Goal: Task Accomplishment & Management: Complete application form

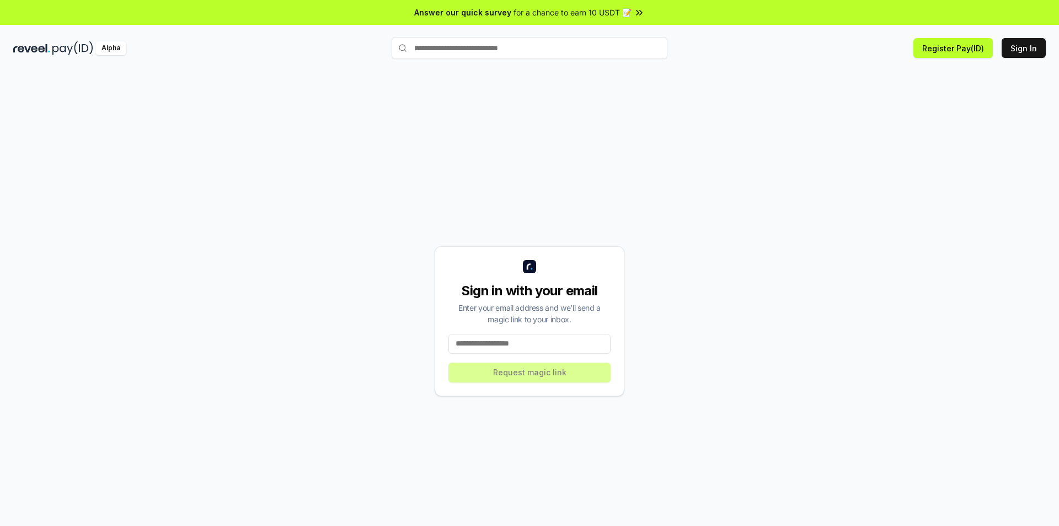
click at [514, 346] on input at bounding box center [530, 344] width 162 height 20
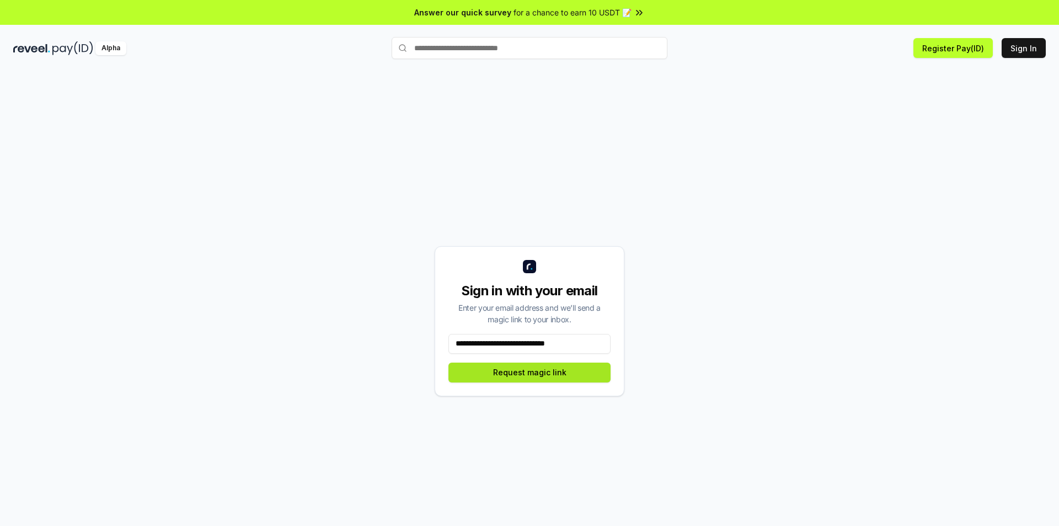
type input "**********"
click at [561, 370] on button "Request magic link" at bounding box center [530, 373] width 162 height 20
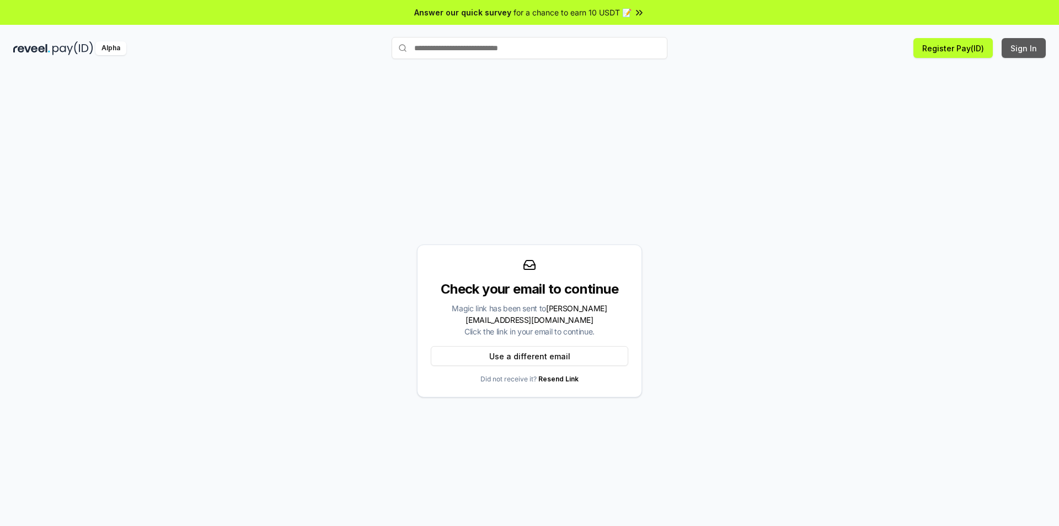
click at [1032, 45] on button "Sign In" at bounding box center [1024, 48] width 44 height 20
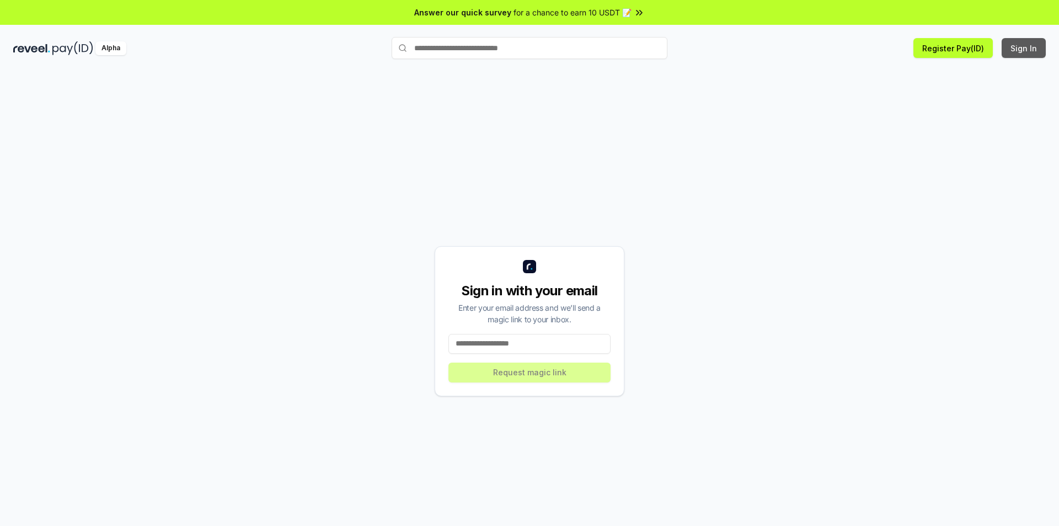
click at [1021, 47] on button "Sign In" at bounding box center [1024, 48] width 44 height 20
click at [1027, 53] on button "Sign In" at bounding box center [1024, 48] width 44 height 20
click at [106, 52] on div "Alpha" at bounding box center [110, 48] width 31 height 14
click at [19, 57] on div "Alpha Sign In" at bounding box center [529, 48] width 1059 height 29
click at [19, 57] on div "Alpha Register Pay(ID) Sign In" at bounding box center [529, 48] width 1059 height 29
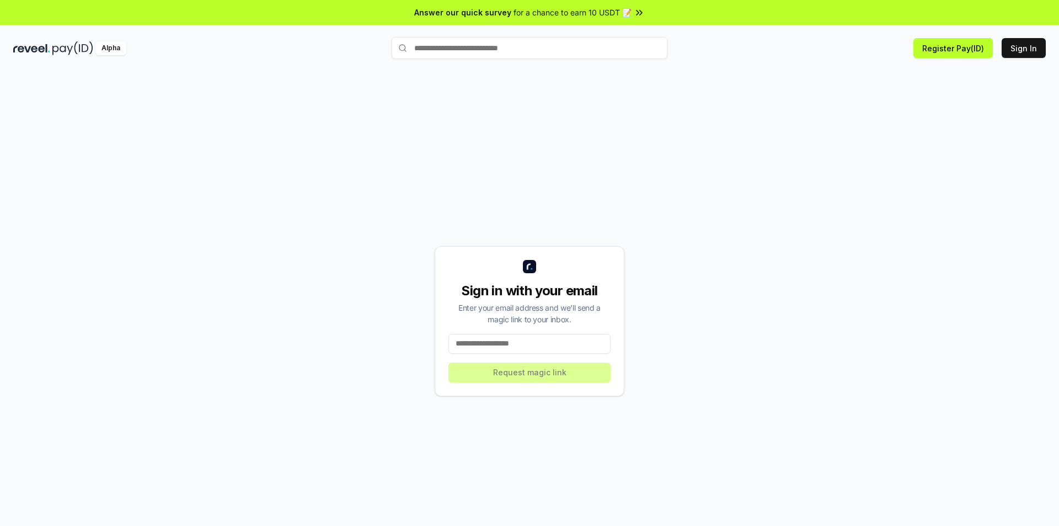
click at [32, 54] on img at bounding box center [31, 48] width 37 height 14
click at [526, 336] on input at bounding box center [530, 344] width 162 height 20
type input "**********"
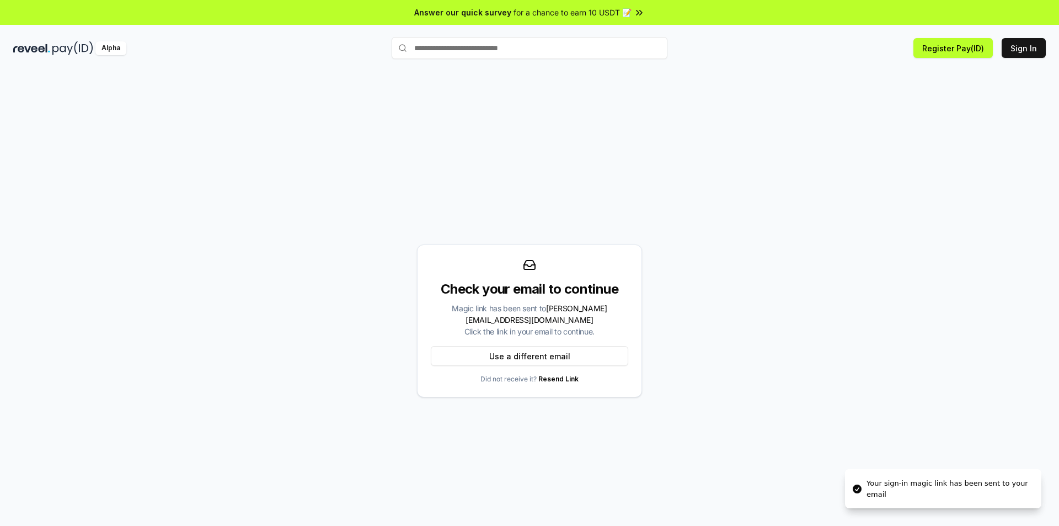
click at [539, 315] on span "roland.delatorresantos@gmail.com" at bounding box center [536, 313] width 141 height 21
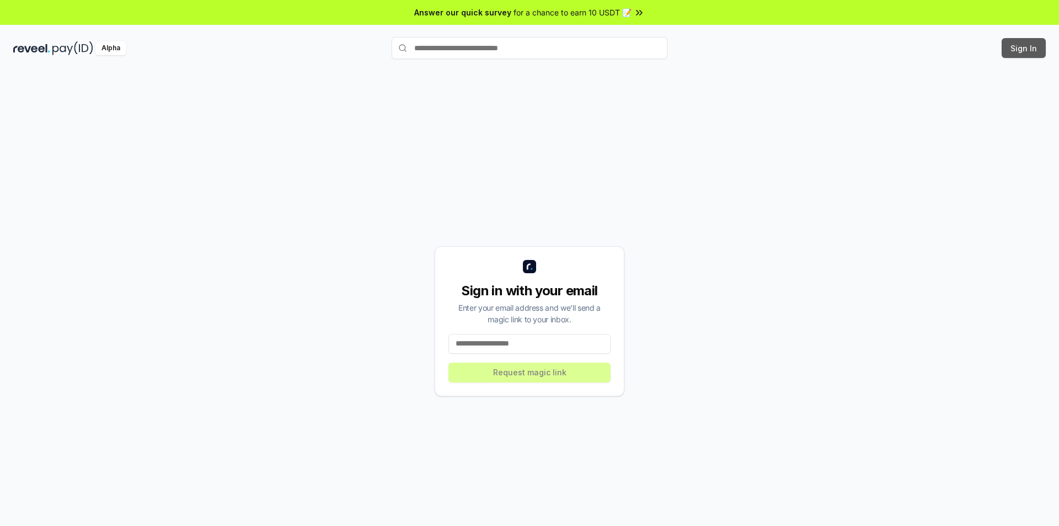
click at [1020, 50] on button "Sign In" at bounding box center [1024, 48] width 44 height 20
click at [597, 331] on div "Sign in with your email Enter your email address and we’ll send a magic link to…" at bounding box center [530, 321] width 190 height 150
click at [1011, 50] on button "Sign In" at bounding box center [1024, 48] width 44 height 20
click at [547, 347] on input at bounding box center [530, 344] width 162 height 20
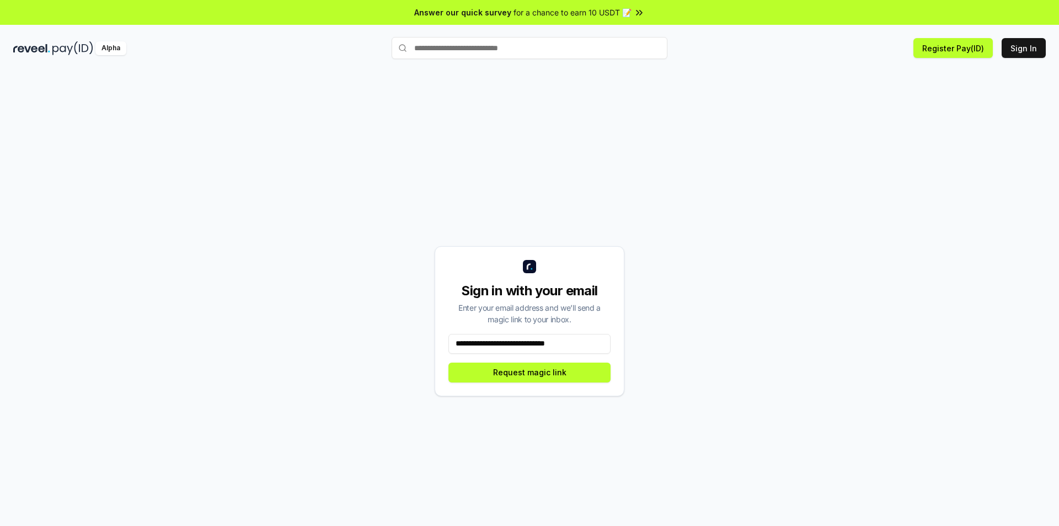
type input "**********"
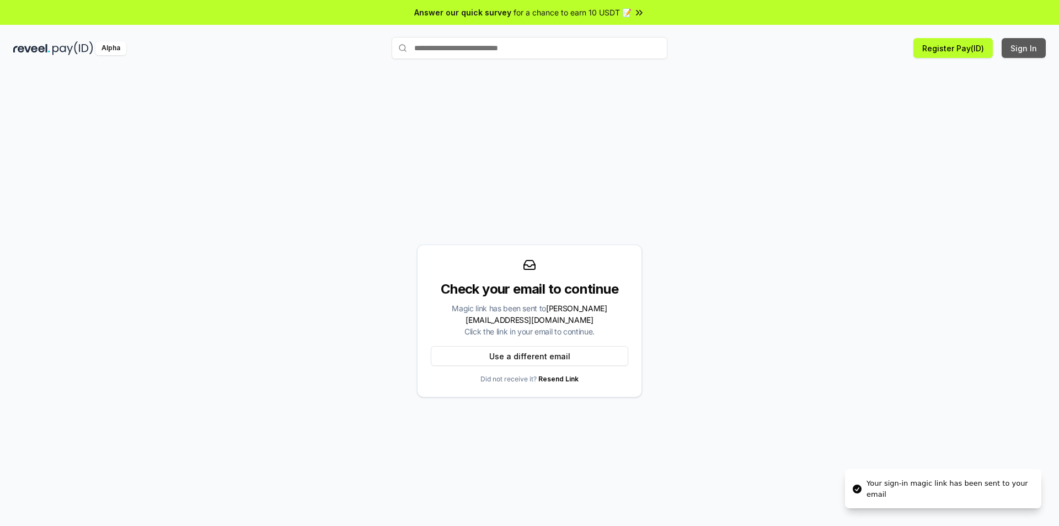
click at [1027, 53] on button "Sign In" at bounding box center [1024, 48] width 44 height 20
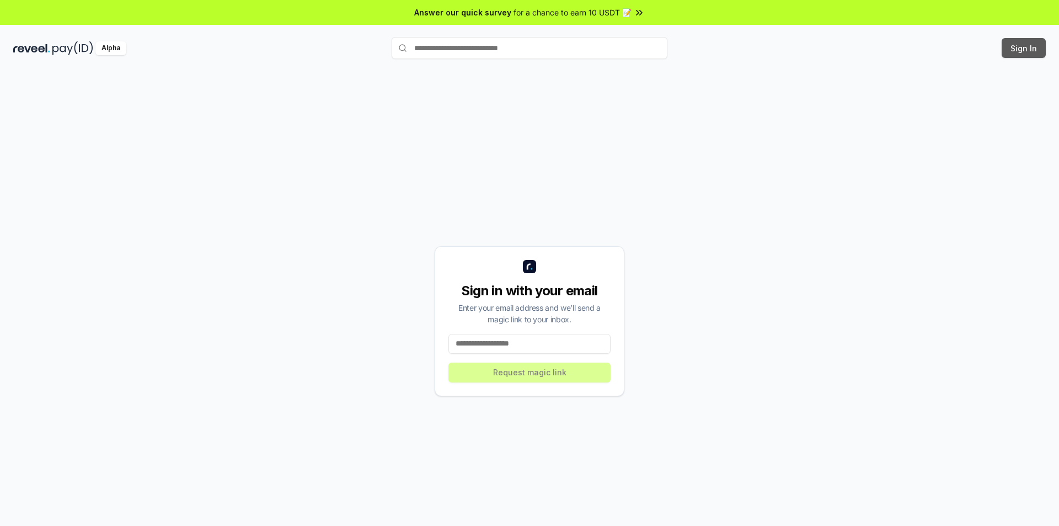
click at [1008, 56] on button "Sign In" at bounding box center [1024, 48] width 44 height 20
click at [1030, 52] on button "Sign In" at bounding box center [1024, 48] width 44 height 20
click at [1029, 45] on button "Sign In" at bounding box center [1024, 48] width 44 height 20
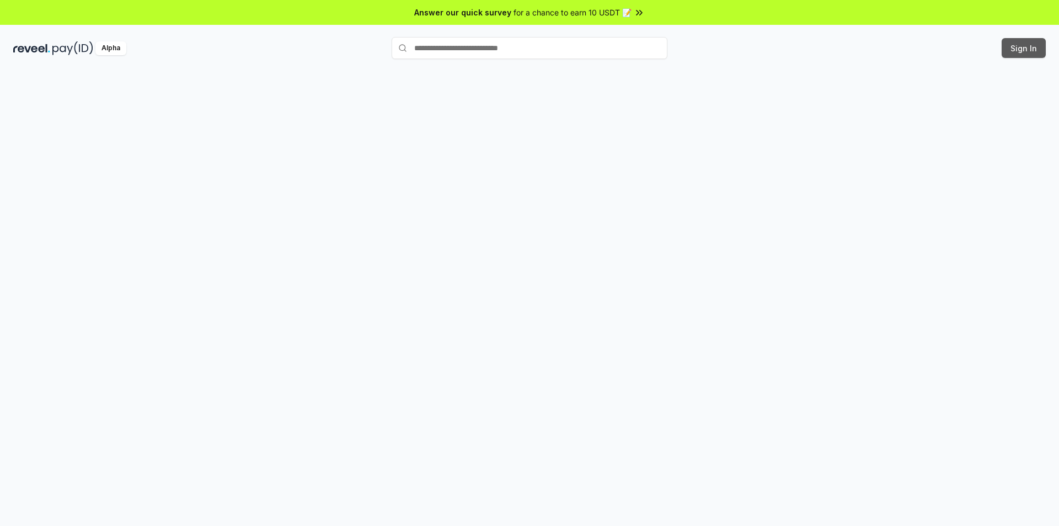
click at [1024, 46] on button "Sign In" at bounding box center [1024, 48] width 44 height 20
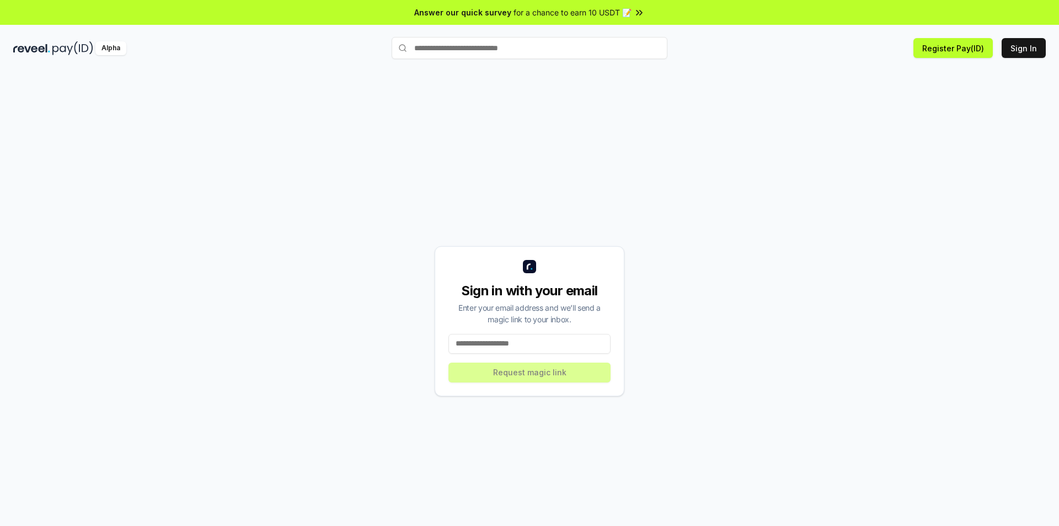
click at [533, 338] on input at bounding box center [530, 344] width 162 height 20
